Goal: Find contact information: Find contact information

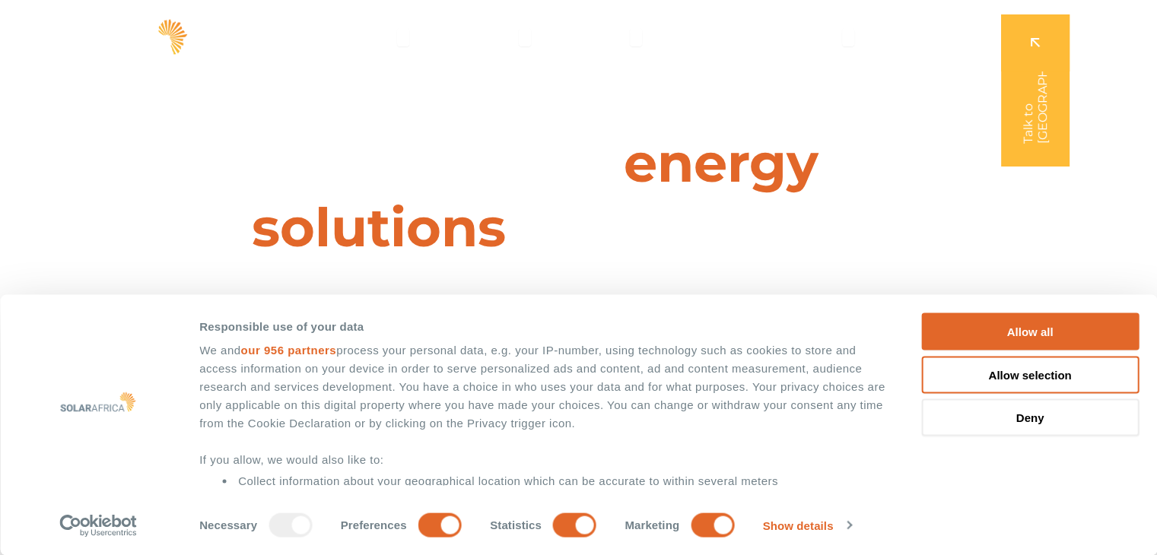
scroll to position [135, 0]
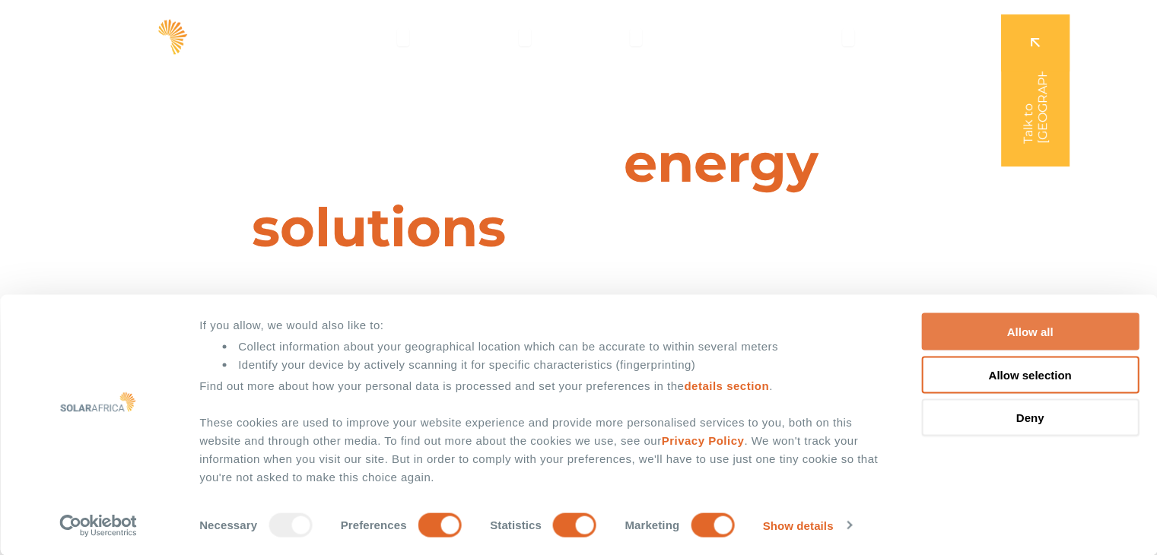
click at [1068, 321] on button "Allow all" at bounding box center [1029, 331] width 217 height 37
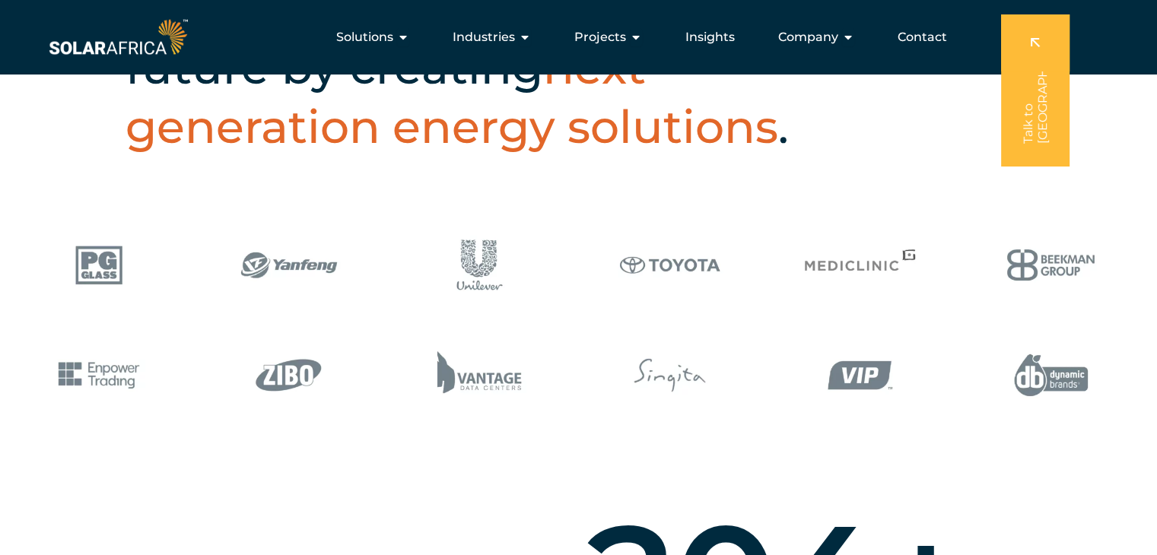
scroll to position [0, 0]
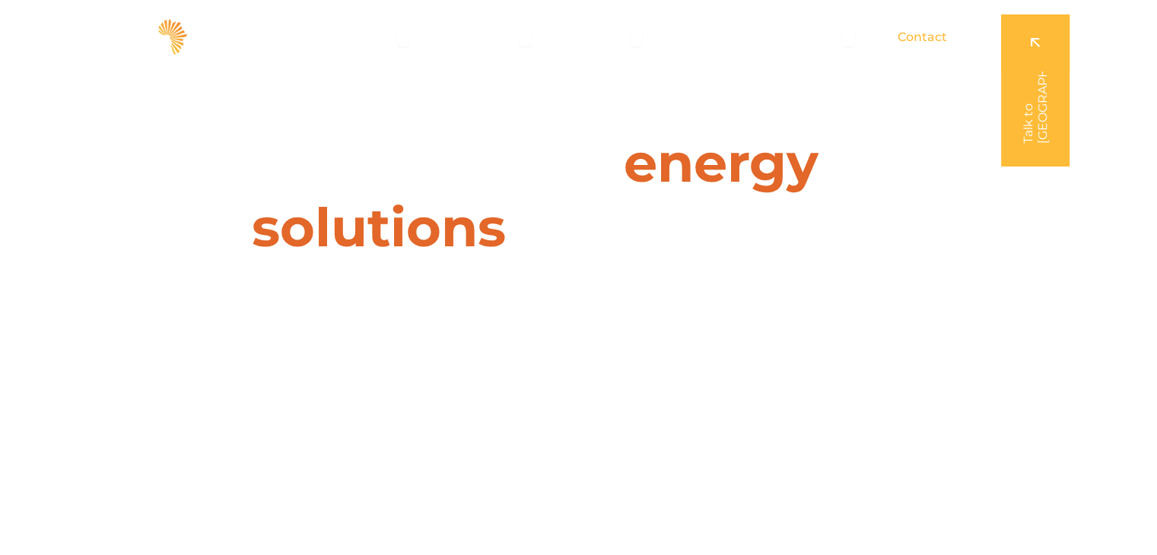
click at [922, 31] on span "Contact" at bounding box center [921, 37] width 49 height 18
